Goal: Task Accomplishment & Management: Use online tool/utility

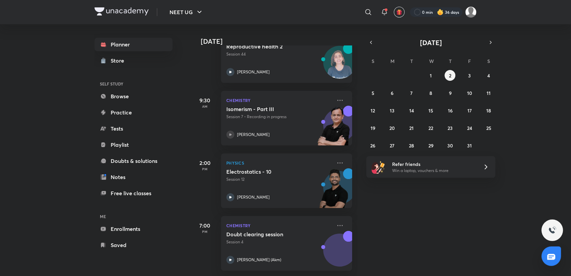
scroll to position [62, 0]
click at [466, 70] on div "28 29 30 1 2 3 4 5 6 7 8 9 10 11 12 13 14 15 16 17 18 19 20 21 22 23 24 25 26 2…" at bounding box center [431, 110] width 129 height 81
click at [468, 72] on button "3" at bounding box center [469, 75] width 11 height 11
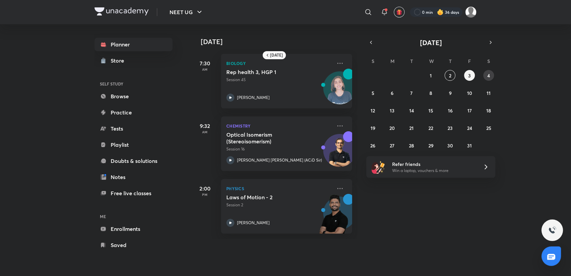
click at [490, 78] on button "4" at bounding box center [489, 75] width 11 height 11
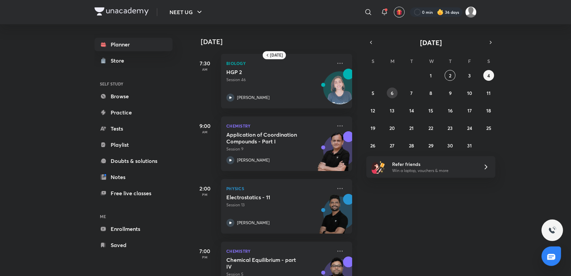
click at [388, 94] on button "6" at bounding box center [392, 93] width 11 height 11
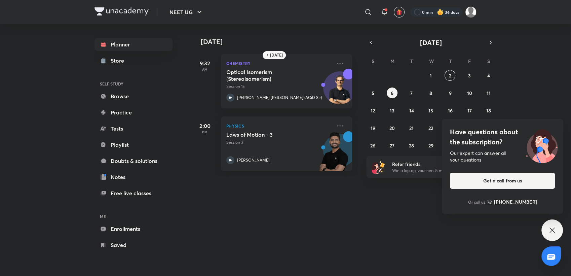
click at [555, 230] on icon at bounding box center [553, 230] width 8 height 8
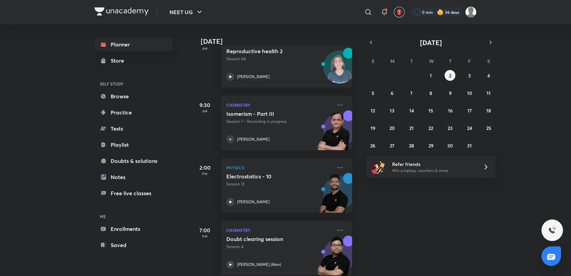
scroll to position [62, 0]
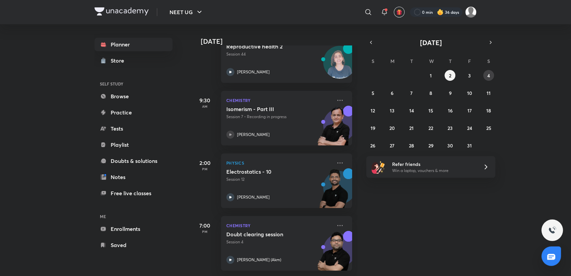
click at [486, 78] on button "4" at bounding box center [489, 75] width 11 height 11
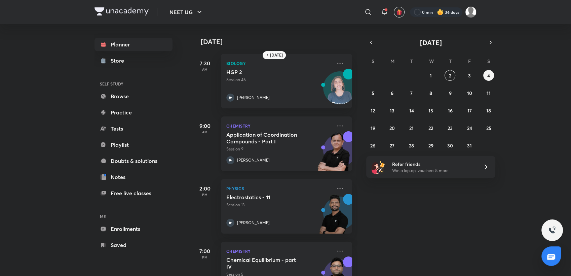
scroll to position [31, 0]
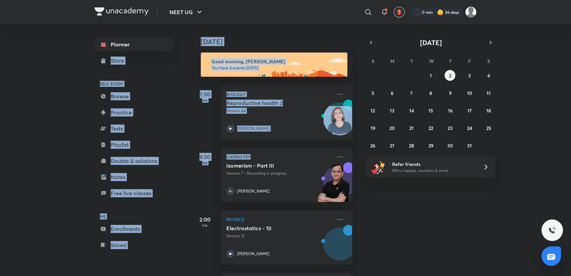
drag, startPoint x: 37, startPoint y: 66, endPoint x: 439, endPoint y: 183, distance: 419.0
click at [439, 183] on div "NEET UG ​ 0 min 36 days Planner Store SELF STUDY Browse Practice Tests Playlist…" at bounding box center [285, 138] width 571 height 276
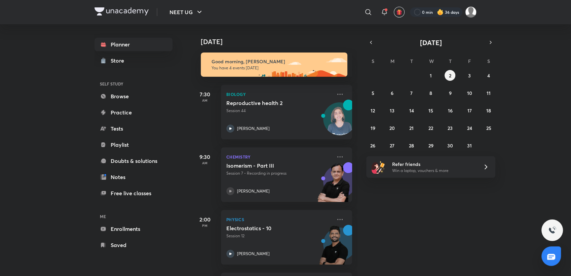
click at [439, 183] on div "[DATE] Good morning, [PERSON_NAME] You have 4 events [DATE] 7:30 AM Biology Rep…" at bounding box center [381, 150] width 379 height 252
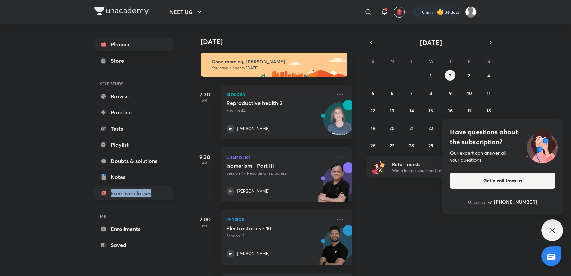
drag, startPoint x: 20, startPoint y: 189, endPoint x: 163, endPoint y: 199, distance: 142.7
click at [163, 199] on div "NEET UG ​ 0 min 36 days Planner Store SELF STUDY Browse Practice Tests Playlist…" at bounding box center [285, 138] width 571 height 276
click at [5, 166] on div "NEET UG ​ 0 min 36 days Planner Store SELF STUDY Browse Practice Tests Playlist…" at bounding box center [285, 138] width 571 height 276
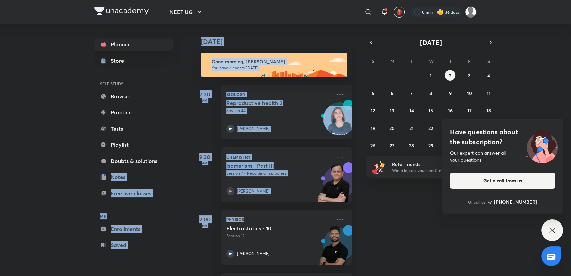
drag, startPoint x: 5, startPoint y: 182, endPoint x: 369, endPoint y: 202, distance: 364.0
click at [369, 202] on div "NEET UG ​ 0 min 36 days Planner Store SELF STUDY Browse Practice Tests Playlist…" at bounding box center [285, 138] width 571 height 276
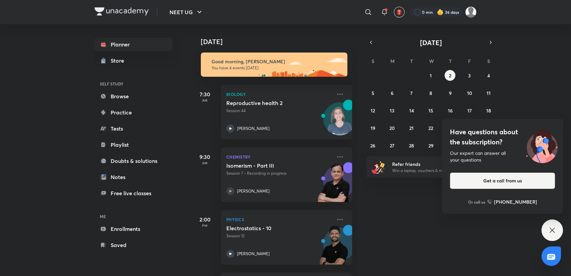
click at [557, 228] on div "Have questions about the subscription? Our expert can answer all your questions…" at bounding box center [553, 230] width 22 height 22
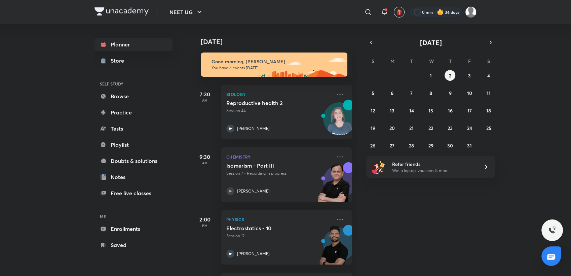
click at [297, 175] on p "Session 7 • Recording in progress" at bounding box center [280, 173] width 106 height 6
drag, startPoint x: 297, startPoint y: 175, endPoint x: 269, endPoint y: 172, distance: 28.1
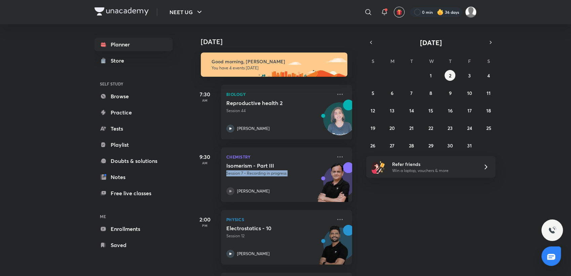
click at [269, 172] on p "Session 7 • Recording in progress" at bounding box center [280, 173] width 106 height 6
click at [280, 174] on p "Session 7 • Recording in progress" at bounding box center [280, 173] width 106 height 6
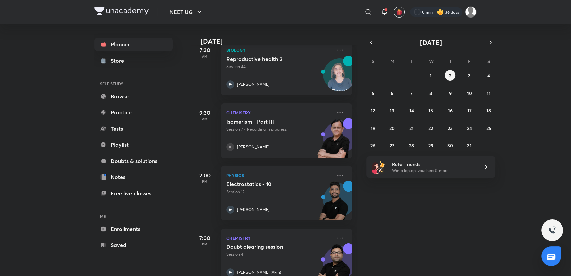
scroll to position [44, 0]
